Goal: Check status: Check status

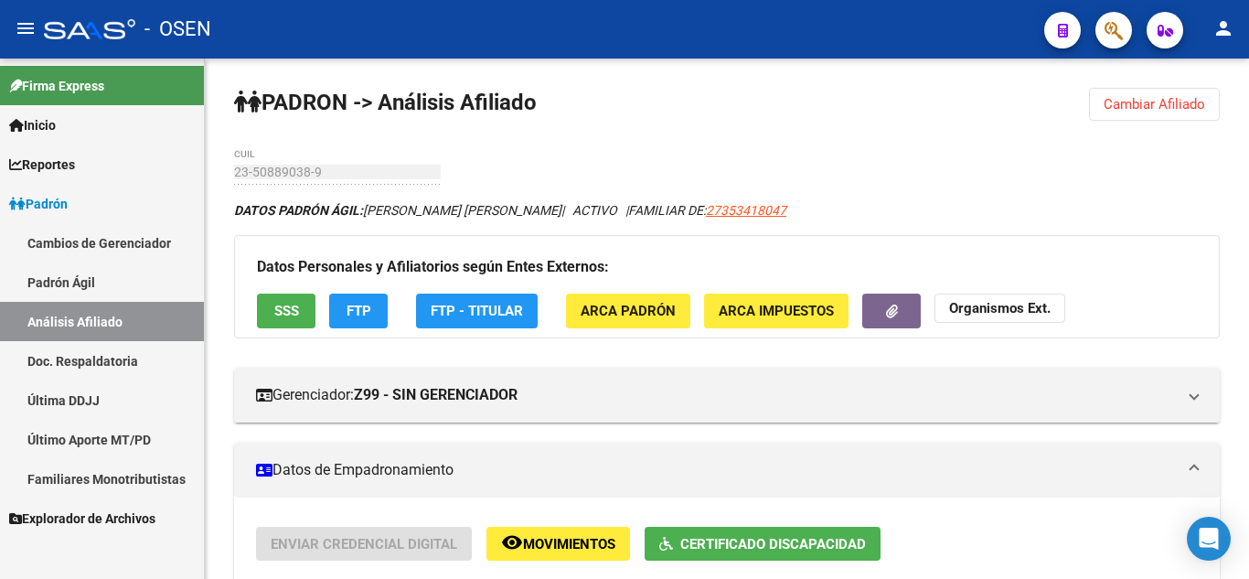
scroll to position [914, 0]
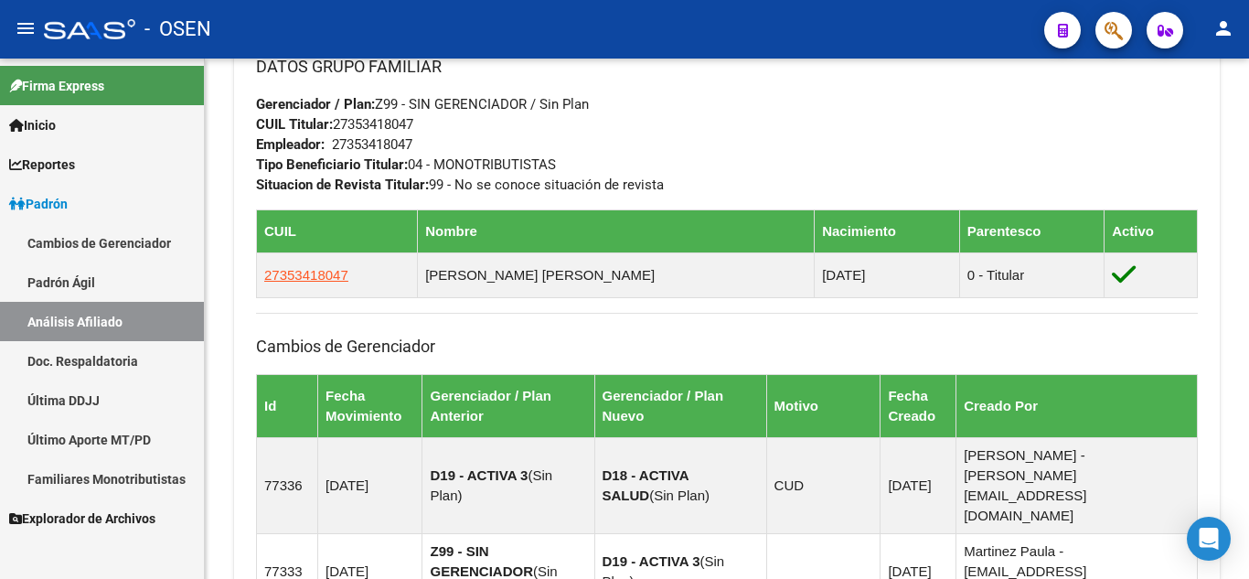
drag, startPoint x: 105, startPoint y: 276, endPoint x: 108, endPoint y: 292, distance: 15.8
click at [105, 276] on link "Padrón Ágil" at bounding box center [102, 281] width 204 height 39
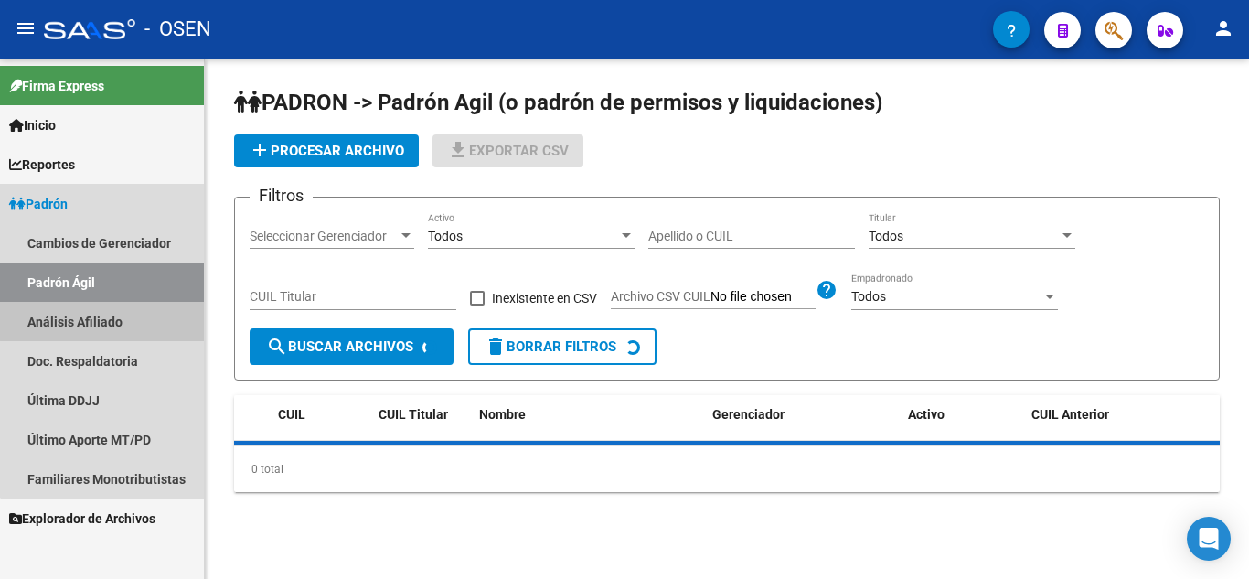
click at [117, 315] on link "Análisis Afiliado" at bounding box center [102, 321] width 204 height 39
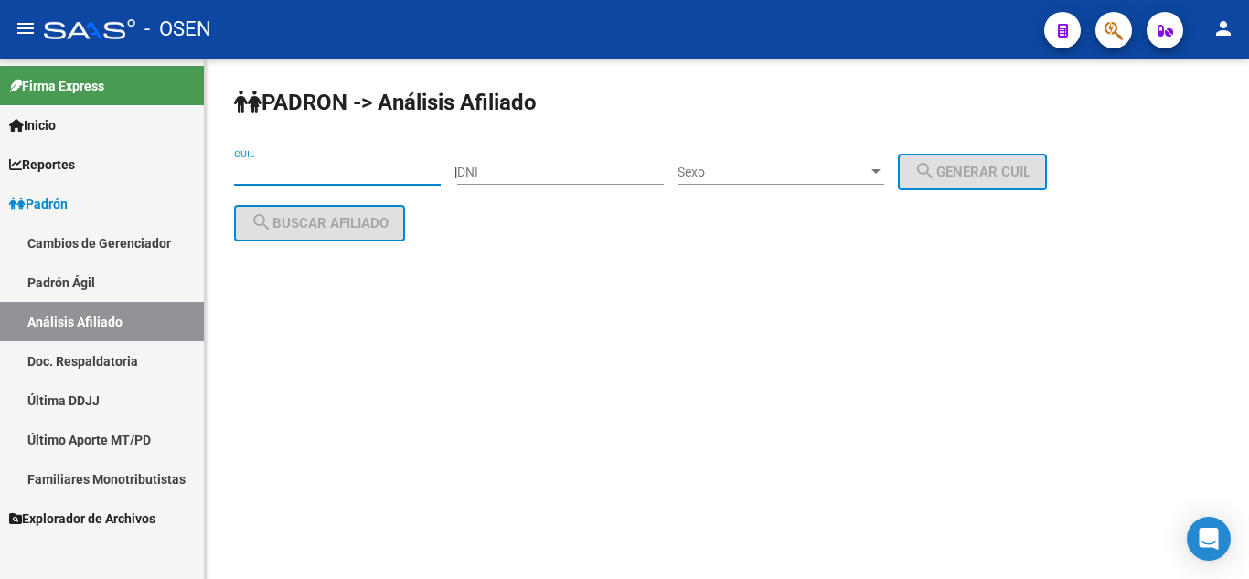
click at [331, 165] on input "CUIL" at bounding box center [337, 173] width 207 height 16
paste input "20-31539786-4"
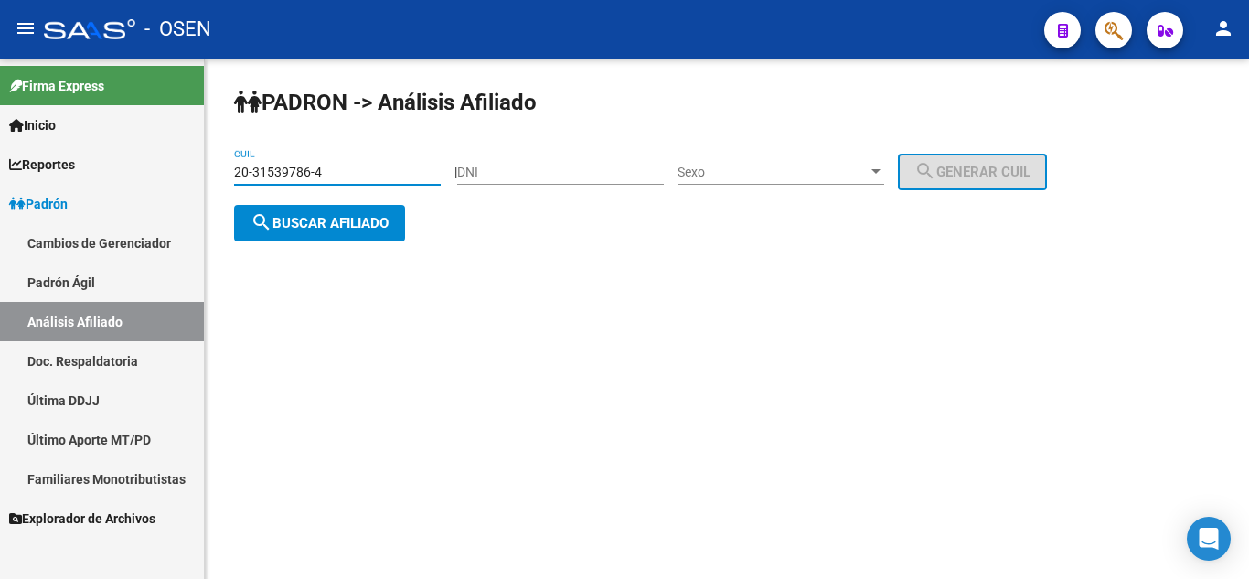
type input "20-31539786-4"
click at [372, 227] on span "search Buscar afiliado" at bounding box center [320, 223] width 138 height 16
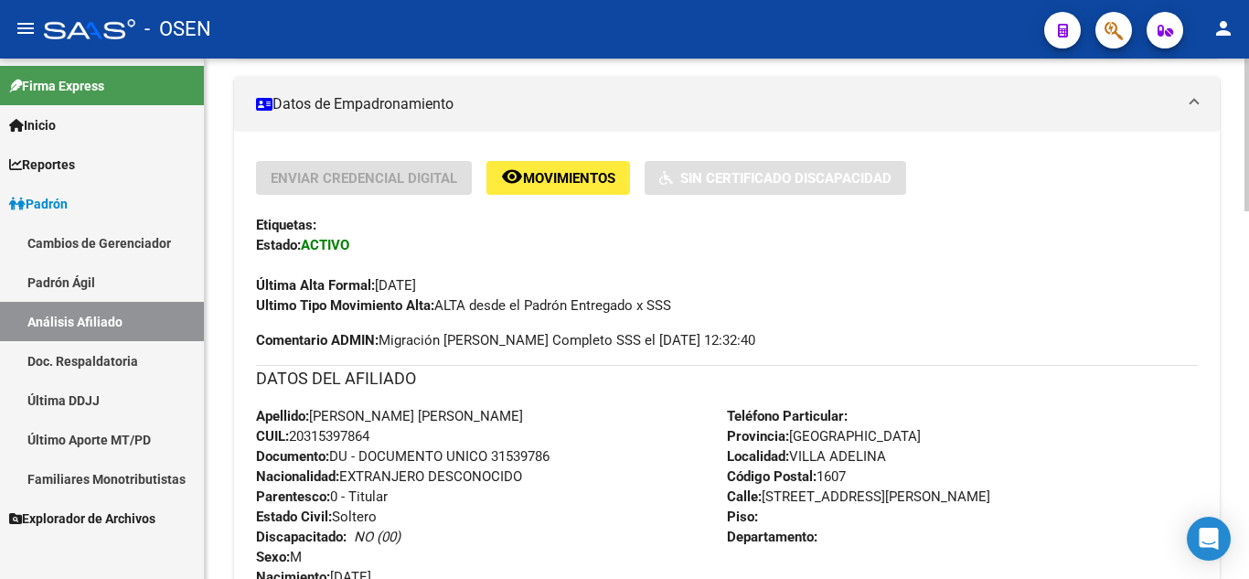
scroll to position [475, 0]
